Goal: Task Accomplishment & Management: Manage account settings

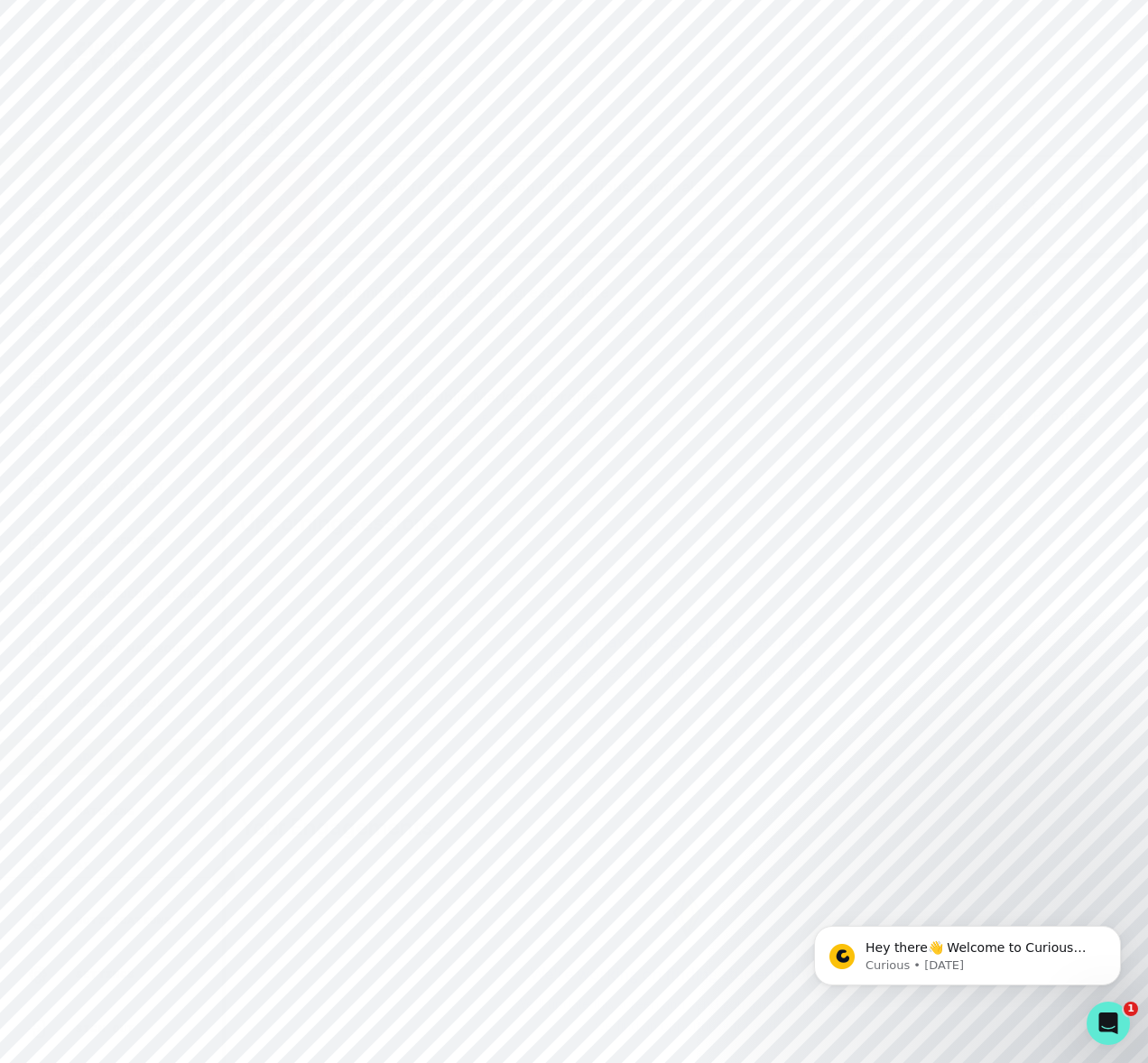
click at [145, 748] on div "Admin Data" at bounding box center [124, 757] width 195 height 21
click at [305, 230] on input "Search user by name or email" at bounding box center [687, 207] width 865 height 45
type input "[PERSON_NAME]"
click at [383, 395] on button "[PERSON_NAME]" at bounding box center [380, 386] width 118 height 18
click at [992, 512] on p "Matching Setup" at bounding box center [980, 520] width 72 height 44
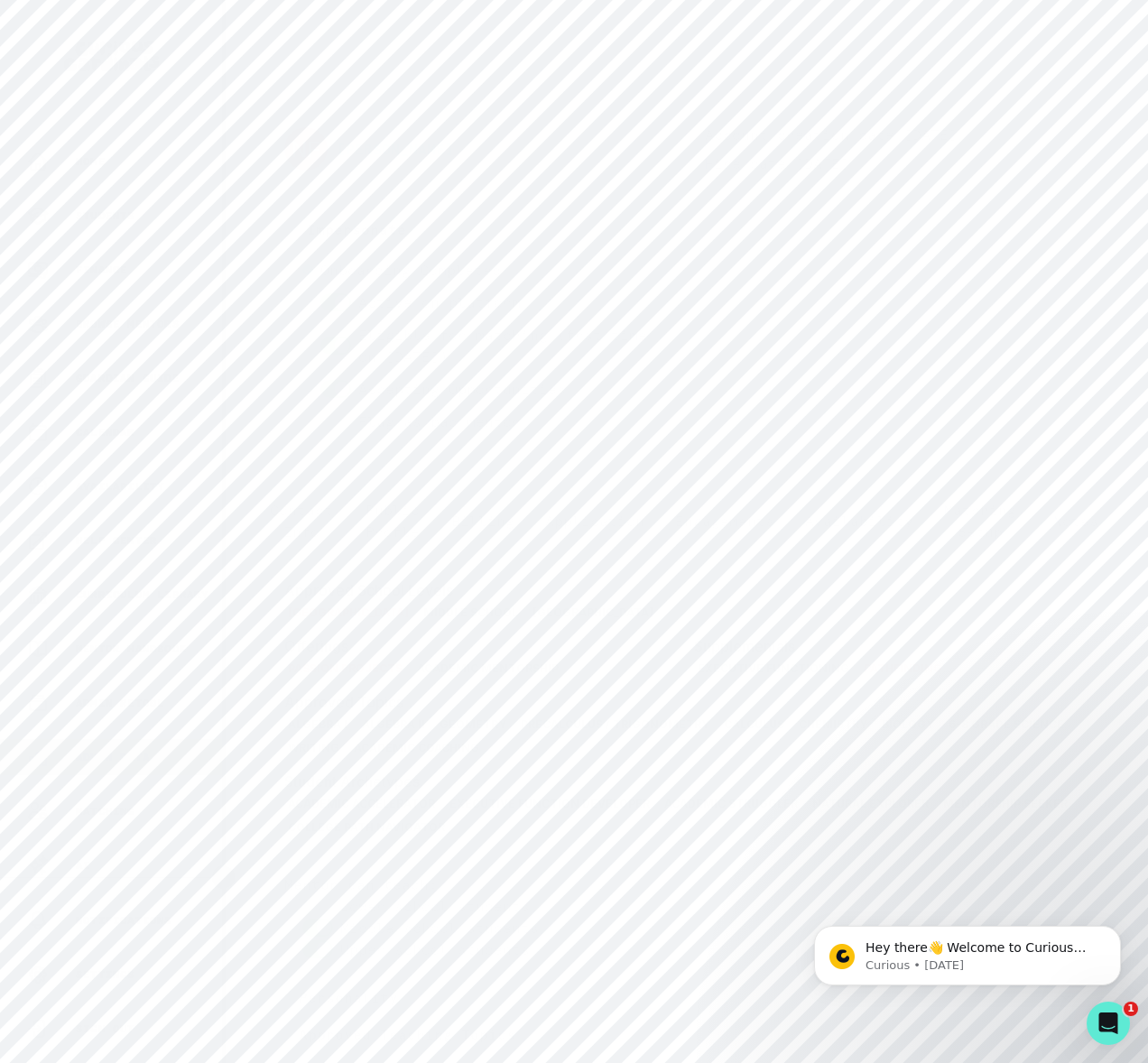
scroll to position [191, 0]
click at [1057, 852] on icon "button" at bounding box center [1065, 848] width 18 height 18
click at [146, 748] on div "Admin Data" at bounding box center [124, 757] width 195 height 21
click at [392, 230] on input "Search user by name or email" at bounding box center [687, 207] width 865 height 45
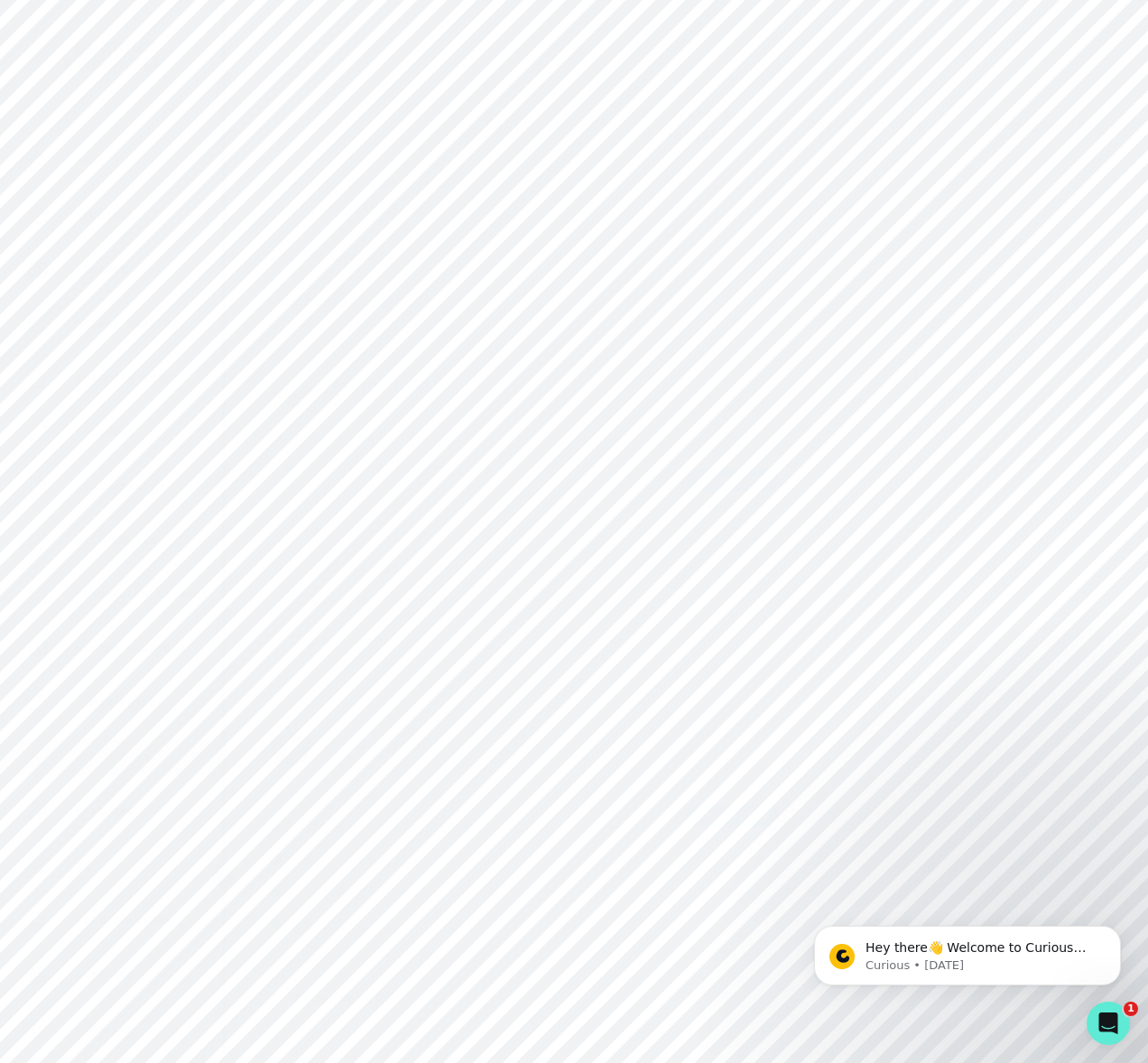
type input "[PERSON_NAME] kas"
click at [299, 223] on input "[PERSON_NAME] kas" at bounding box center [687, 207] width 865 height 45
click at [301, 223] on input "[PERSON_NAME] kas" at bounding box center [687, 207] width 865 height 45
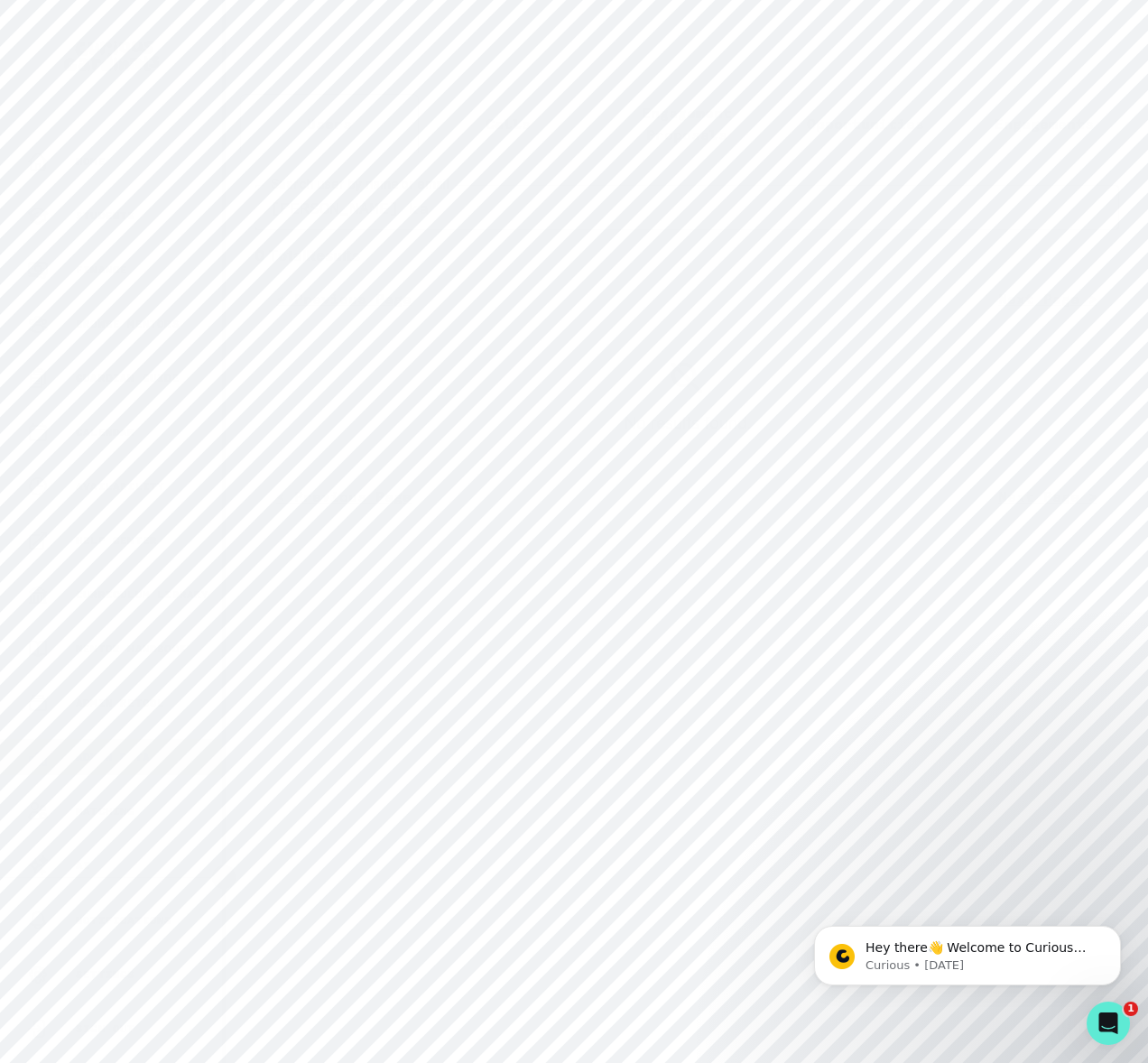
type input "[PERSON_NAME] kas"
click at [350, 654] on button "Impersonate" at bounding box center [342, 639] width 145 height 38
click at [607, 638] on div "Onboarding completed Public profile published Mentor active Eligible for matchi…" at bounding box center [478, 542] width 417 height 233
click at [398, 395] on button "[PERSON_NAME]" at bounding box center [380, 386] width 118 height 18
click at [339, 402] on span at bounding box center [336, 399] width 31 height 18
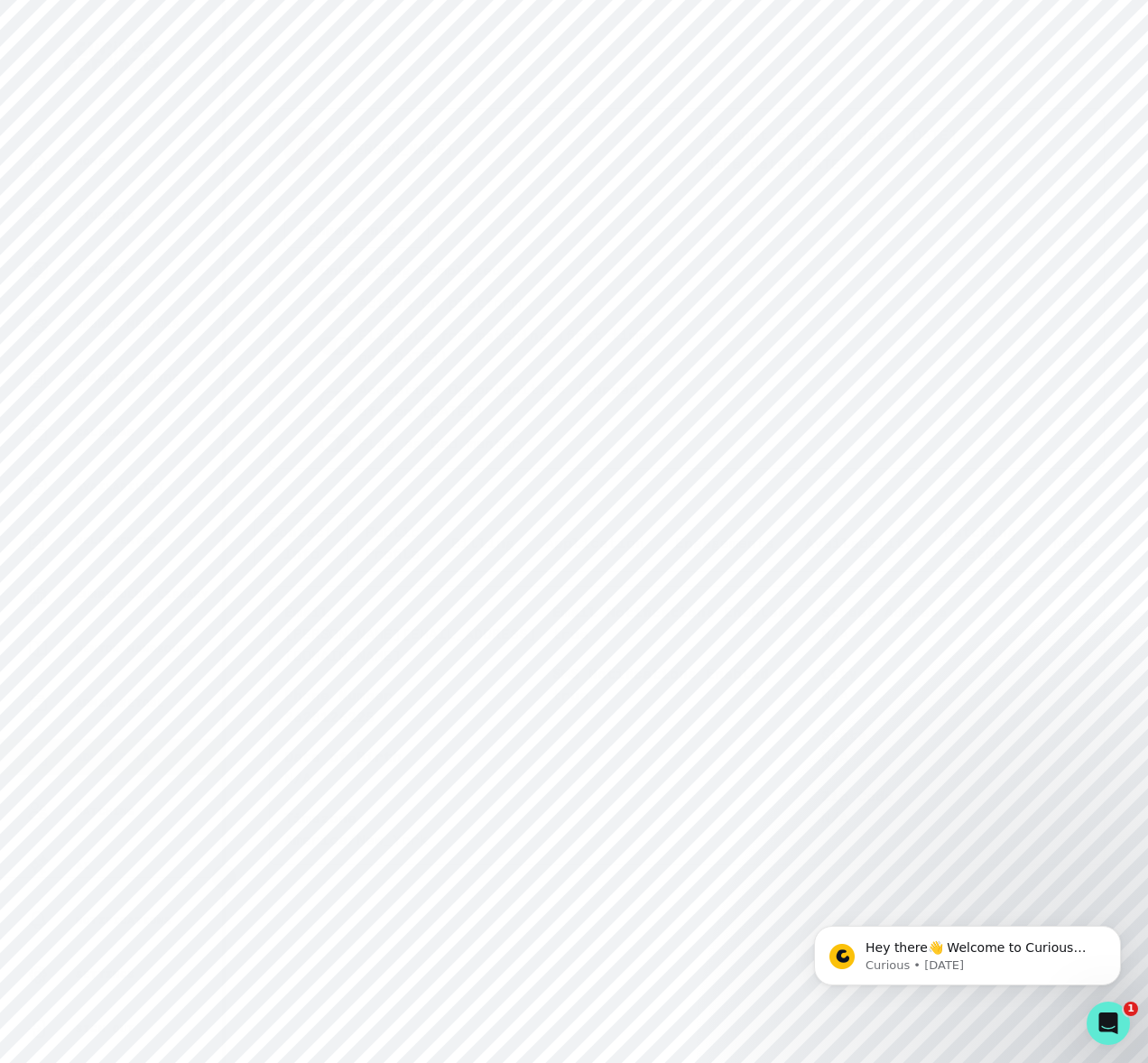
click at [321, 391] on input "checkbox" at bounding box center [320, 390] width 1 height 1
checkbox input "true"
click at [133, 766] on div "Admin Data" at bounding box center [124, 757] width 195 height 21
click at [319, 230] on input "Search user by name or email" at bounding box center [687, 207] width 865 height 45
type input "[PERSON_NAME]"
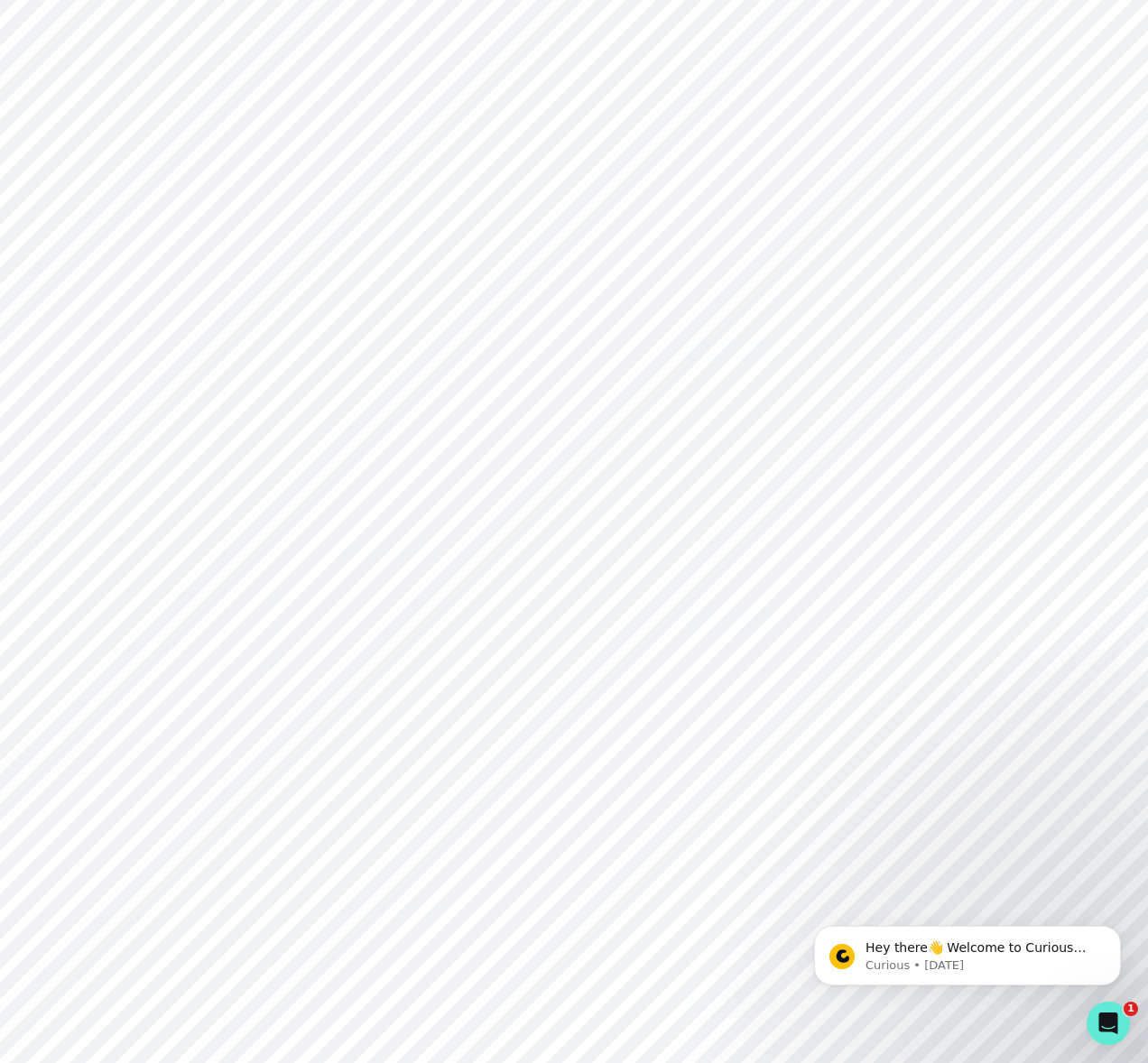
scroll to position [156, 0]
click at [376, 543] on button "[PERSON_NAME]" at bounding box center [380, 545] width 118 height 18
click at [734, 562] on p "Engagements" at bounding box center [725, 564] width 99 height 21
